Goal: Task Accomplishment & Management: Complete application form

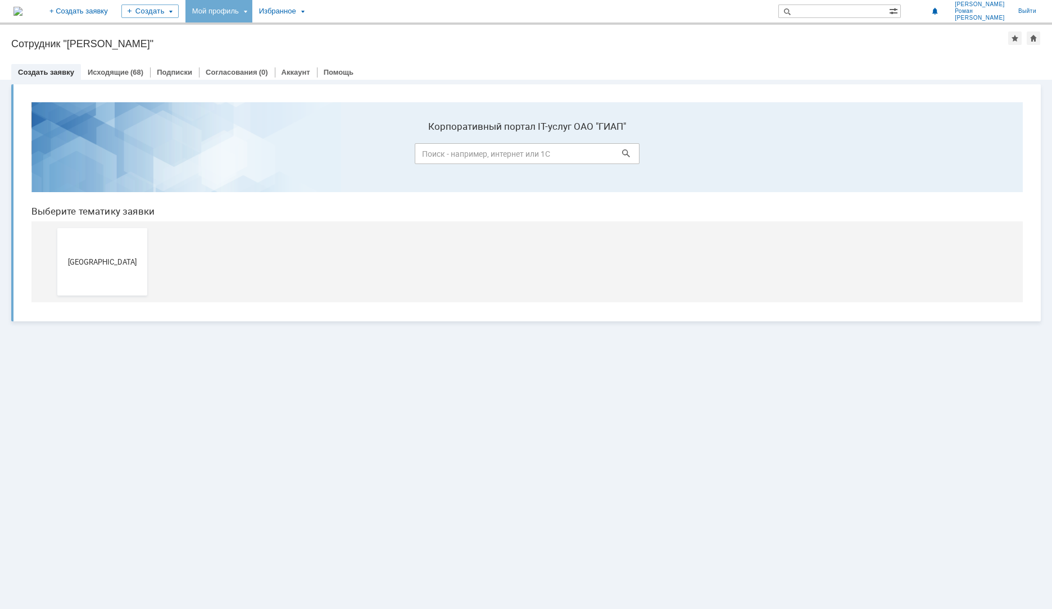
click at [252, 9] on div "Мой профиль" at bounding box center [219, 11] width 67 height 22
click at [271, 40] on link "Мой аккаунт" at bounding box center [230, 33] width 85 height 13
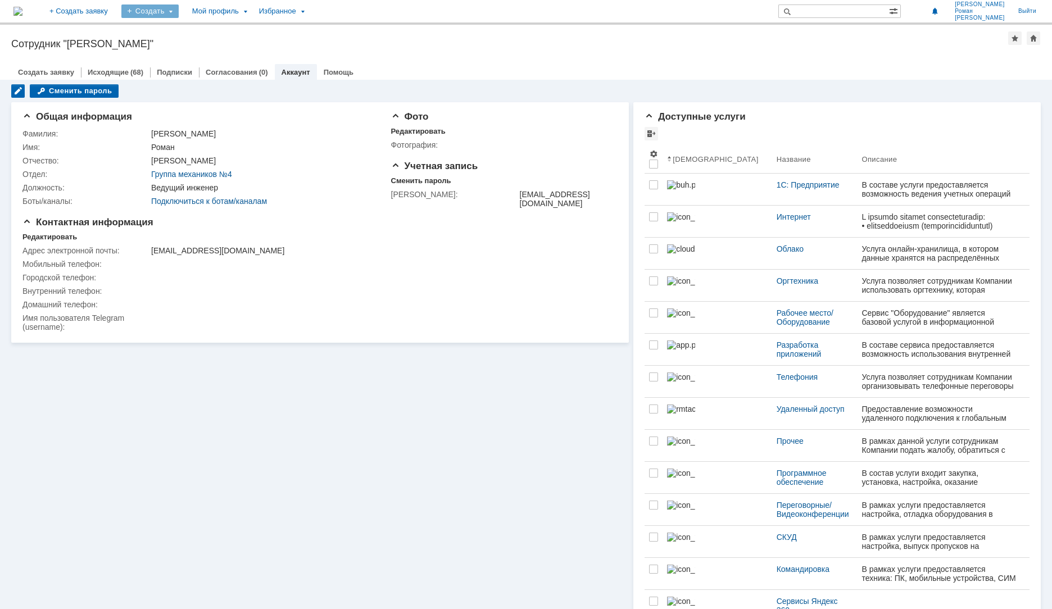
click at [179, 11] on div "Создать" at bounding box center [149, 10] width 57 height 13
click at [22, 10] on img at bounding box center [17, 11] width 9 height 9
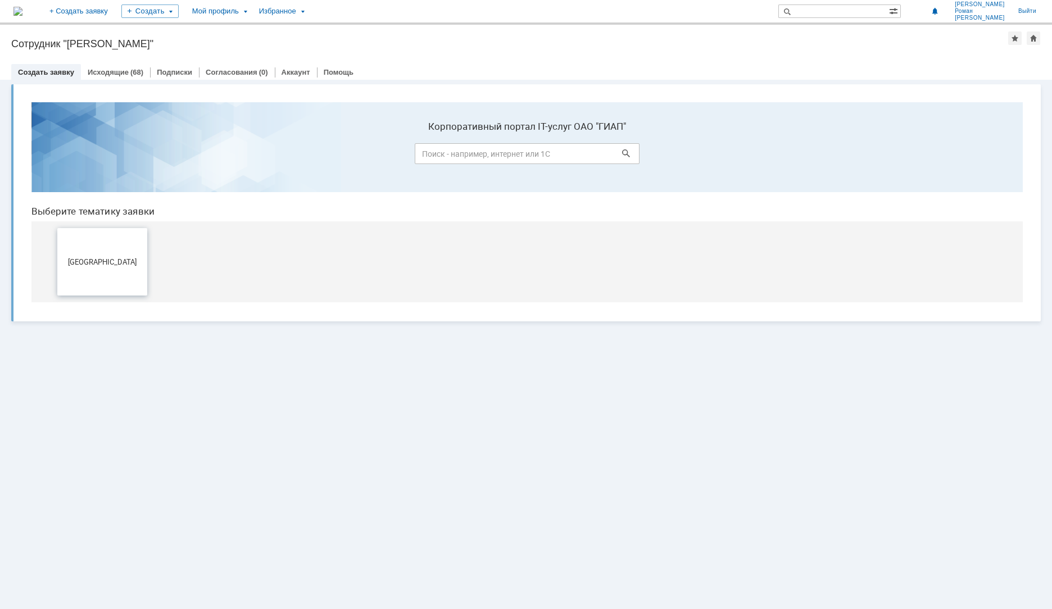
click at [120, 261] on span "[GEOGRAPHIC_DATA]" at bounding box center [102, 261] width 83 height 8
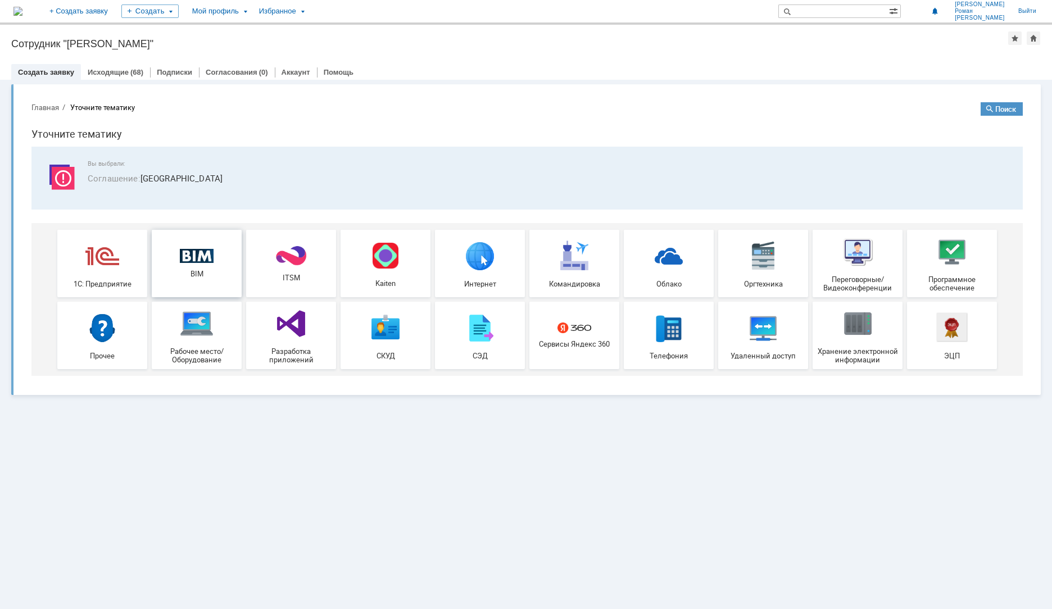
click at [222, 264] on div "BIM" at bounding box center [196, 264] width 83 height 30
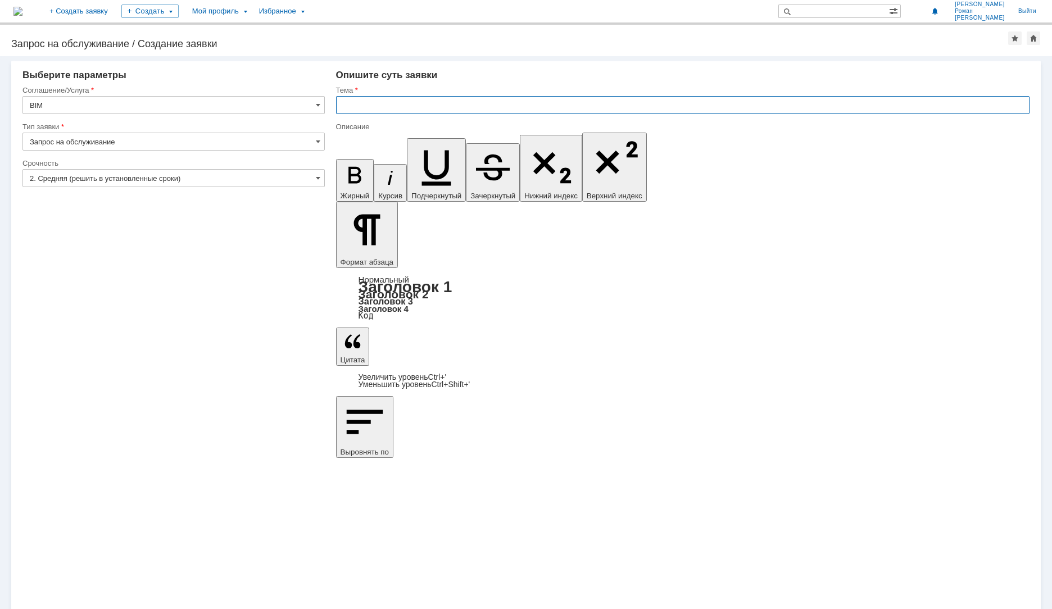
click at [387, 106] on input "text" at bounding box center [683, 105] width 694 height 18
type input "Добавить зонды"
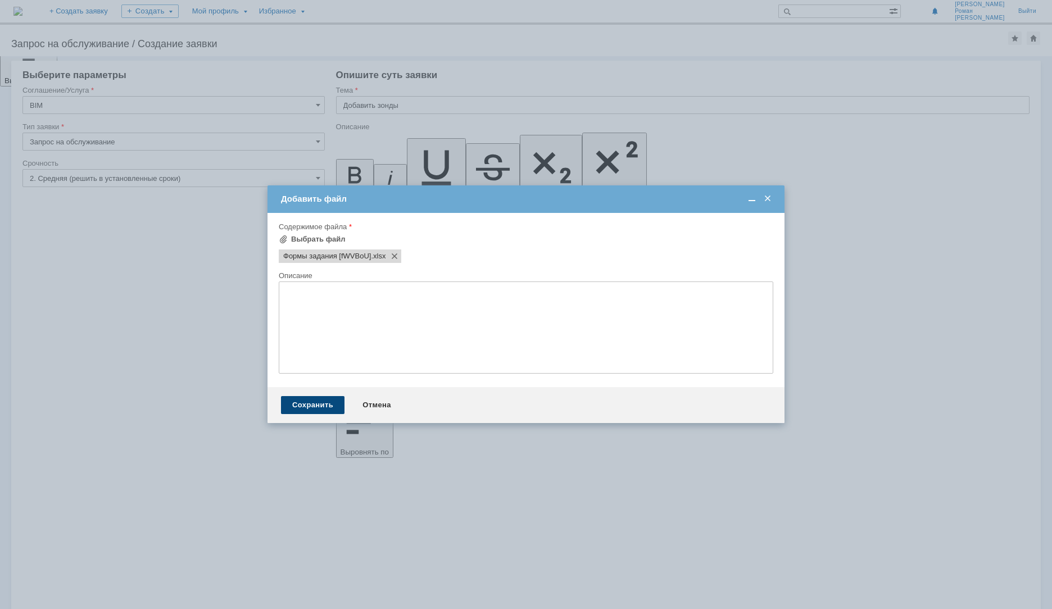
click at [310, 403] on div "Сохранить" at bounding box center [313, 405] width 64 height 18
